Goal: Task Accomplishment & Management: Complete application form

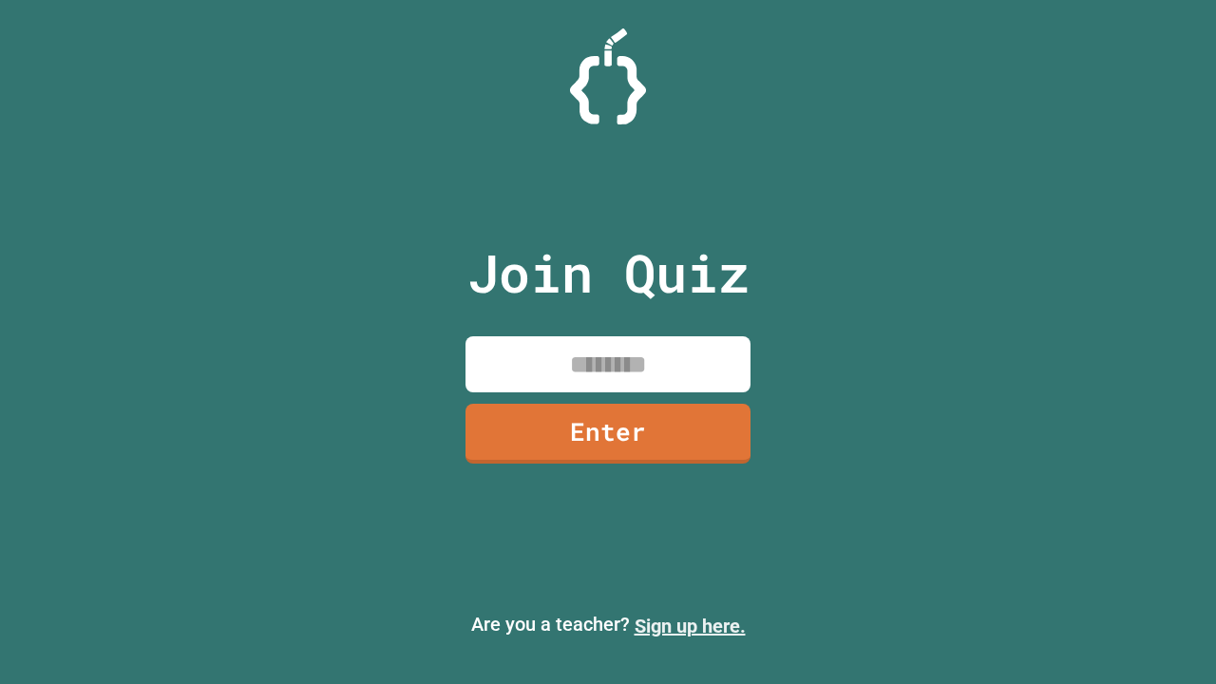
click at [690, 626] on link "Sign up here." at bounding box center [690, 626] width 111 height 23
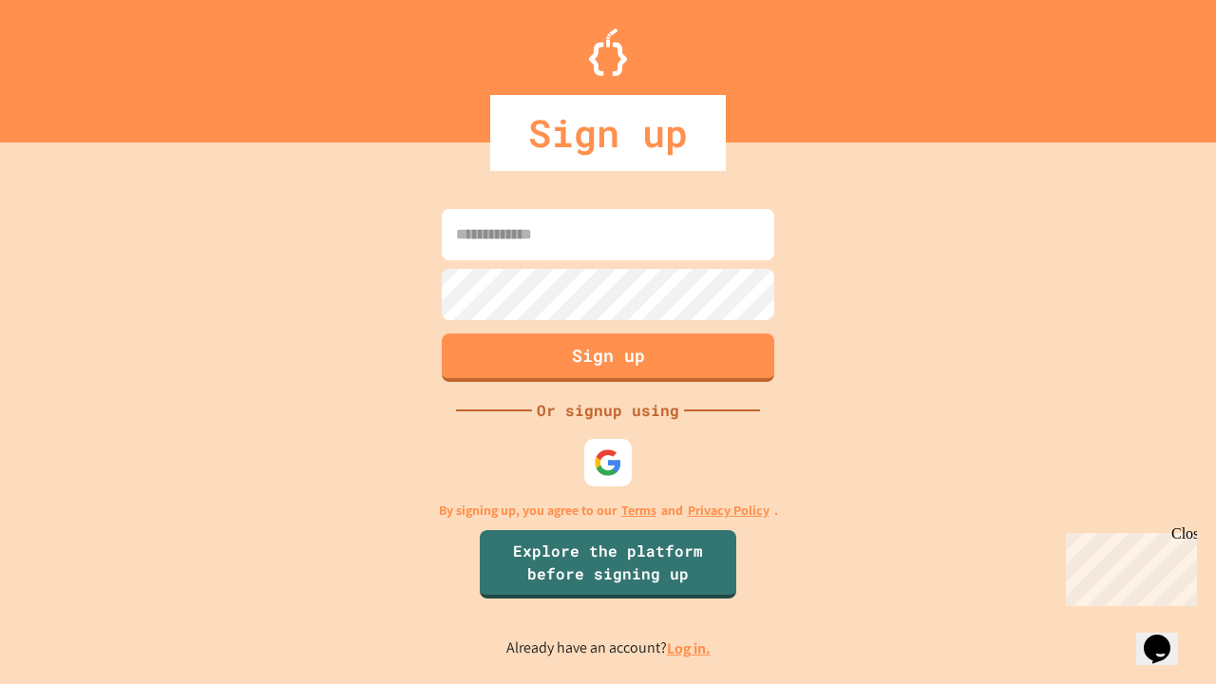
click at [690, 648] on link "Log in." at bounding box center [689, 649] width 44 height 20
